Goal: Task Accomplishment & Management: Manage account settings

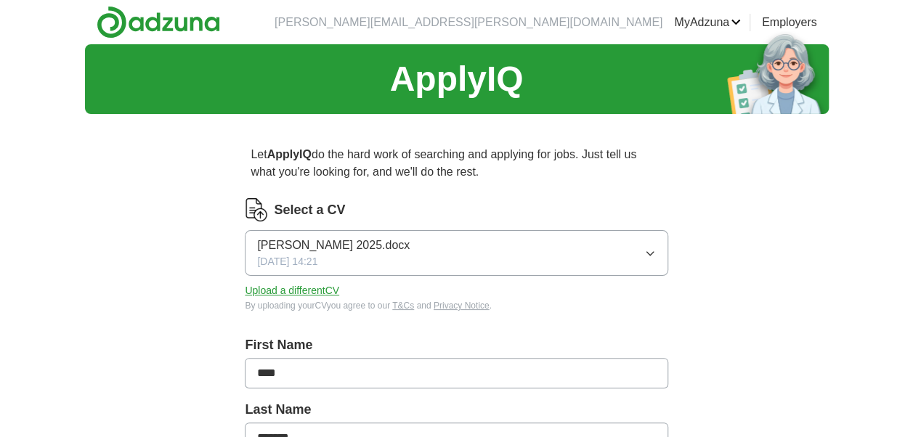
click at [649, 252] on icon "button" at bounding box center [650, 254] width 12 height 12
click at [305, 290] on button "Upload a different CV" at bounding box center [292, 290] width 94 height 15
click at [646, 254] on icon "button" at bounding box center [650, 254] width 12 height 12
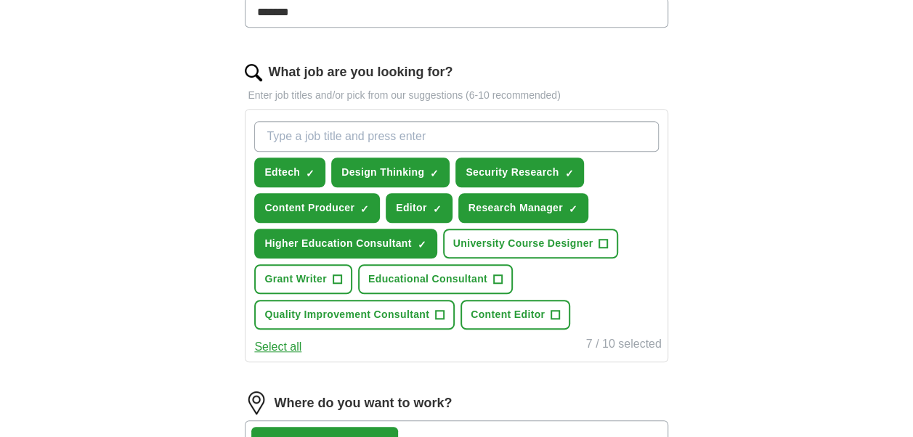
scroll to position [434, 0]
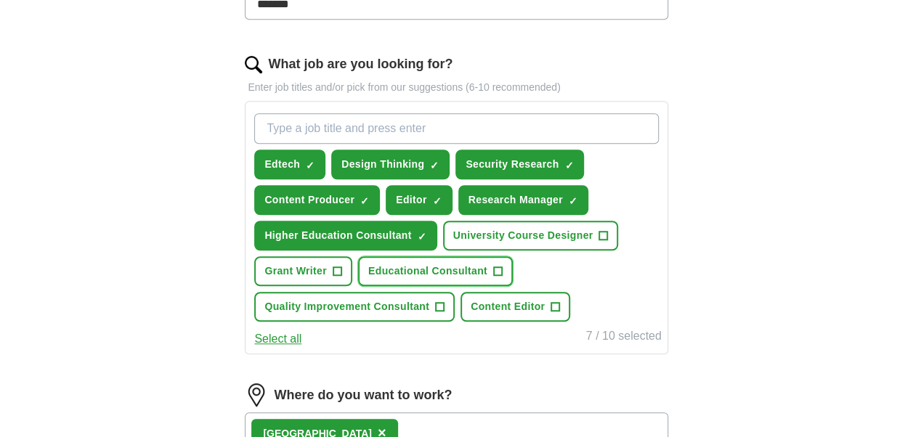
click at [452, 270] on span "Educational Consultant" at bounding box center [427, 271] width 119 height 15
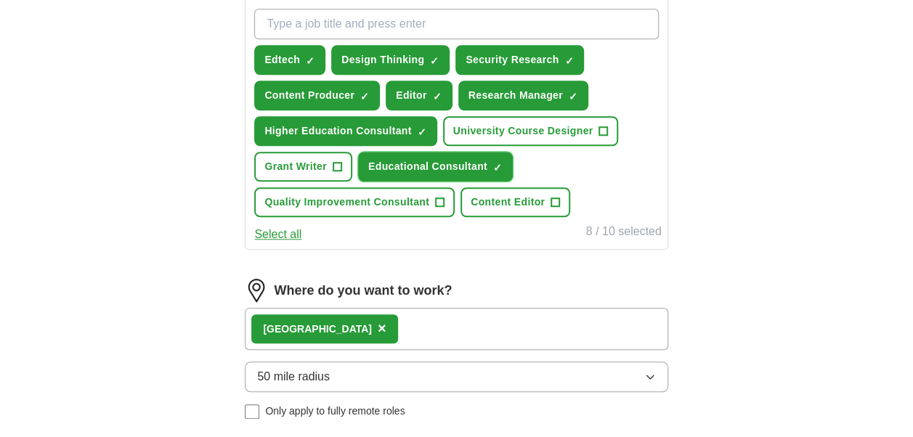
scroll to position [540, 0]
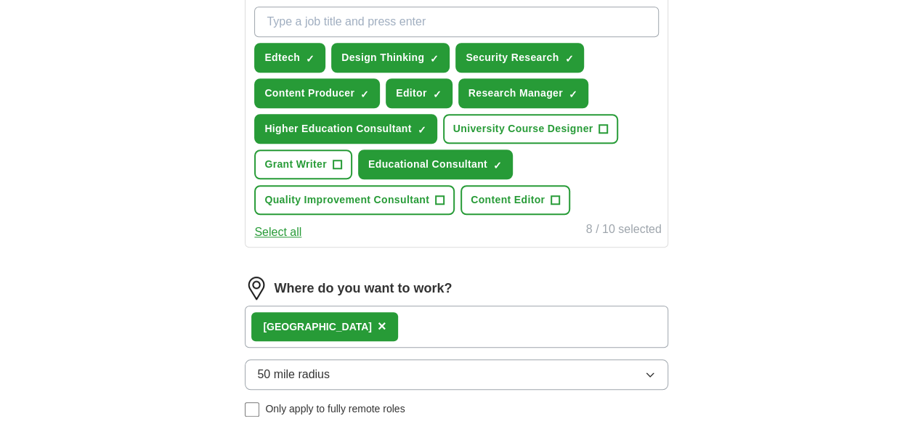
click at [473, 24] on input "What job are you looking for?" at bounding box center [456, 22] width 404 height 31
type input "P"
click at [838, 226] on div "ApplyIQ Let ApplyIQ do the hard work of searching and applying for jobs. Just t…" at bounding box center [456, 53] width 913 height 1099
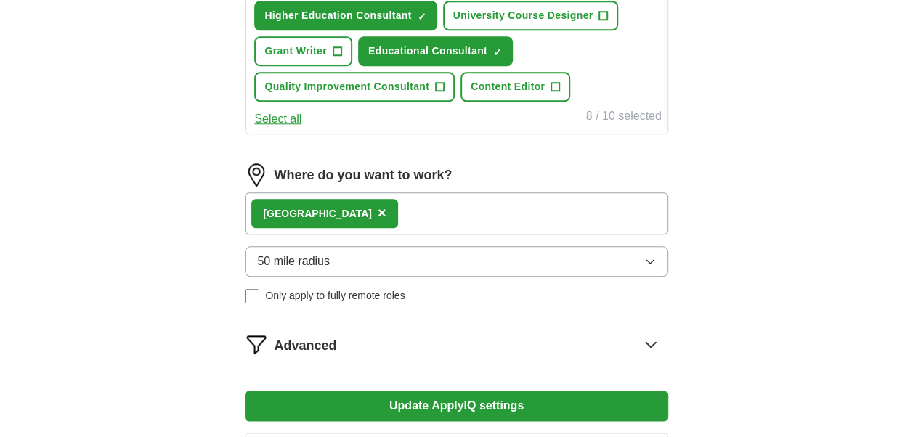
scroll to position [655, 0]
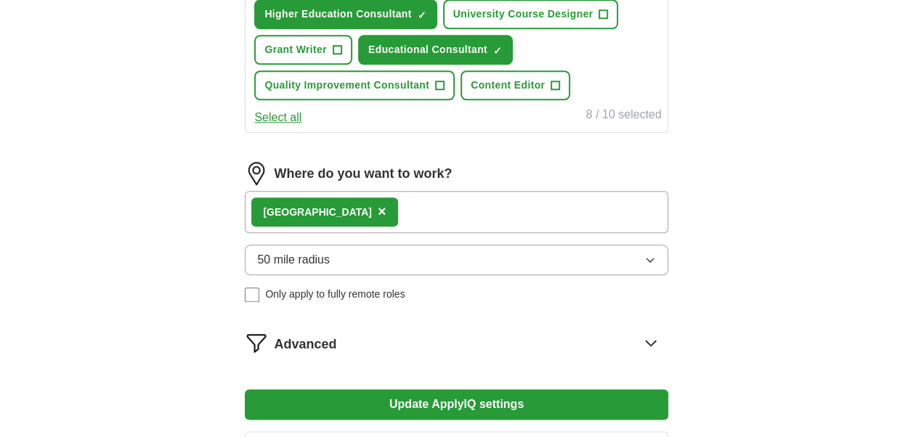
click at [579, 211] on div "London ×" at bounding box center [456, 212] width 423 height 42
click at [488, 209] on div "London ×" at bounding box center [456, 212] width 423 height 42
click at [378, 216] on div "London ×" at bounding box center [456, 212] width 423 height 42
click at [403, 211] on div "London ×" at bounding box center [456, 212] width 423 height 42
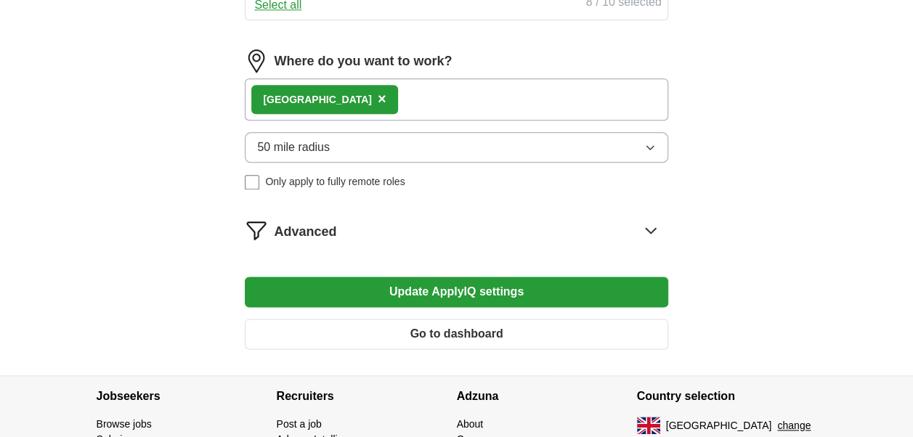
scroll to position [802, 0]
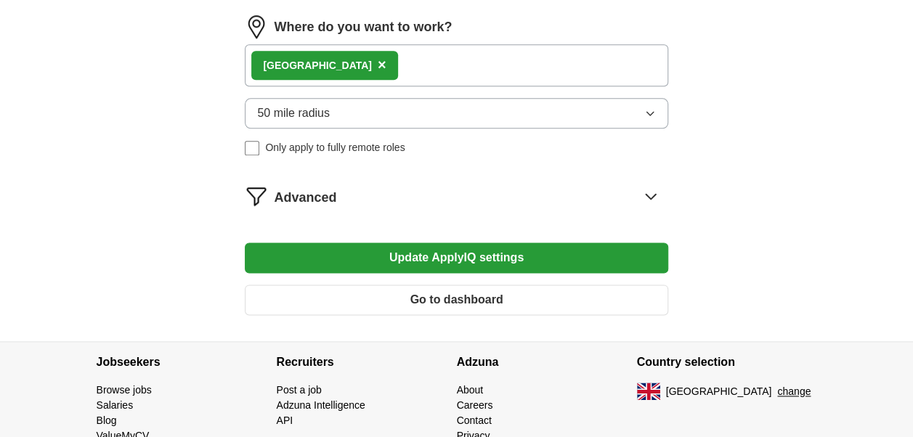
click at [646, 188] on icon at bounding box center [650, 195] width 23 height 23
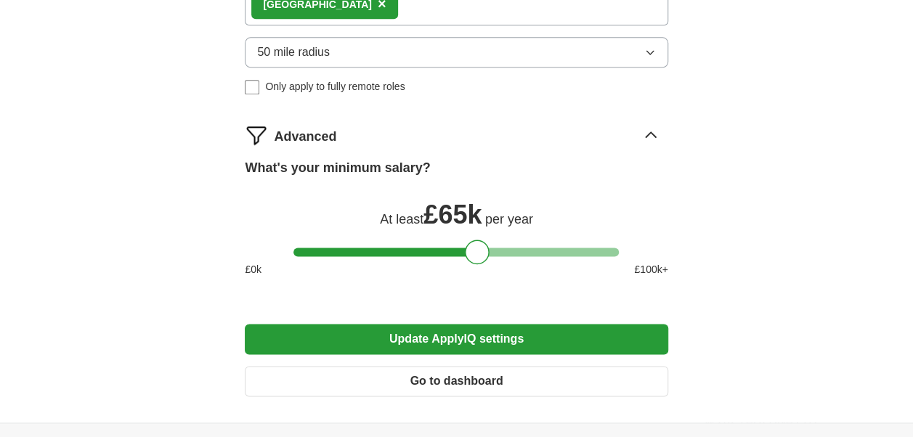
scroll to position [870, 0]
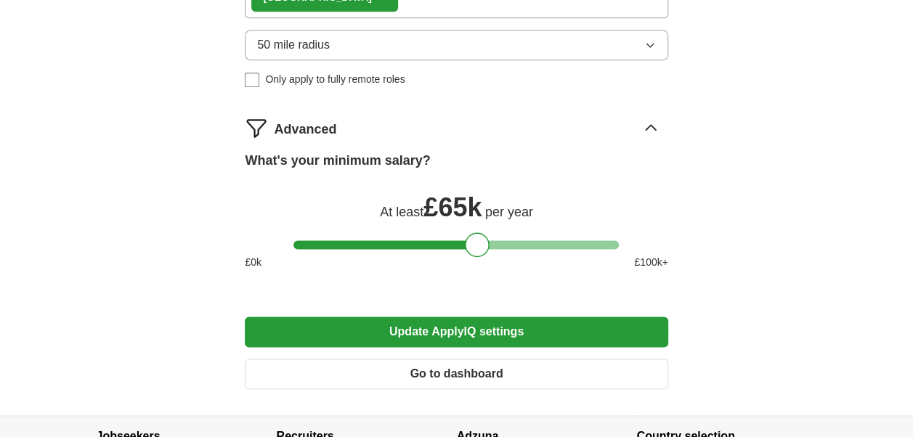
click at [450, 330] on button "Update ApplyIQ settings" at bounding box center [456, 332] width 423 height 31
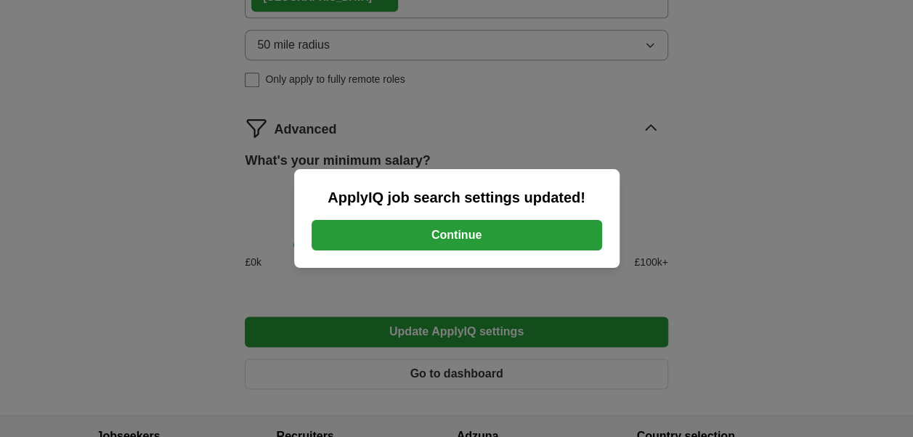
click at [460, 234] on button "Continue" at bounding box center [457, 235] width 290 height 31
